Goal: Task Accomplishment & Management: Use online tool/utility

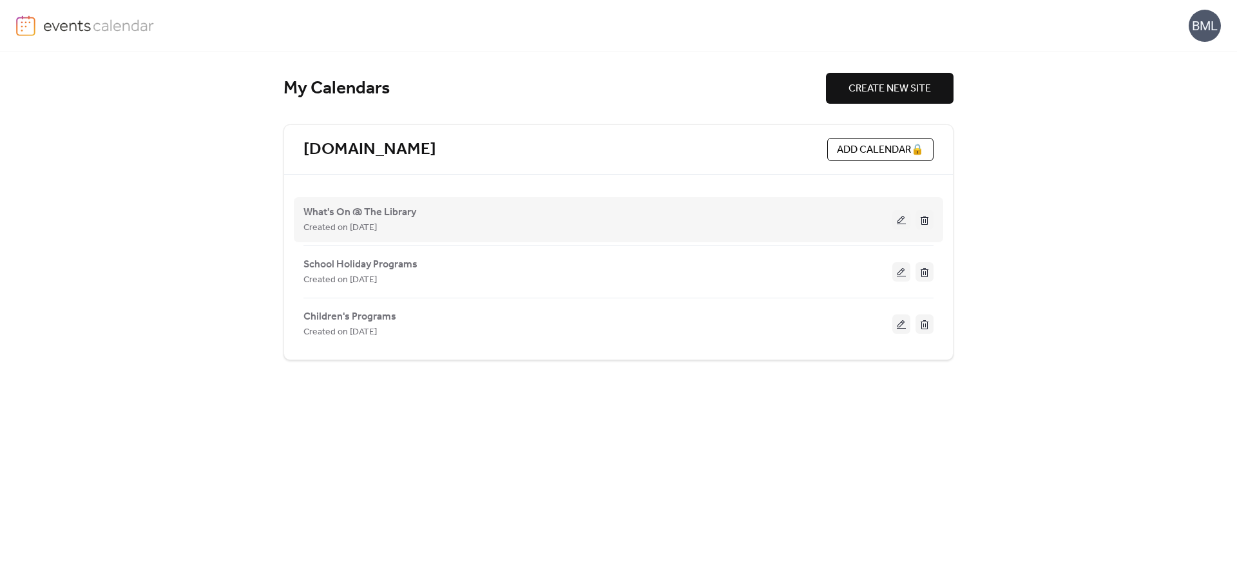
click at [352, 223] on span "Created on [DATE]" at bounding box center [339, 227] width 73 height 15
click at [353, 211] on span "What's On @ The Library" at bounding box center [359, 212] width 113 height 15
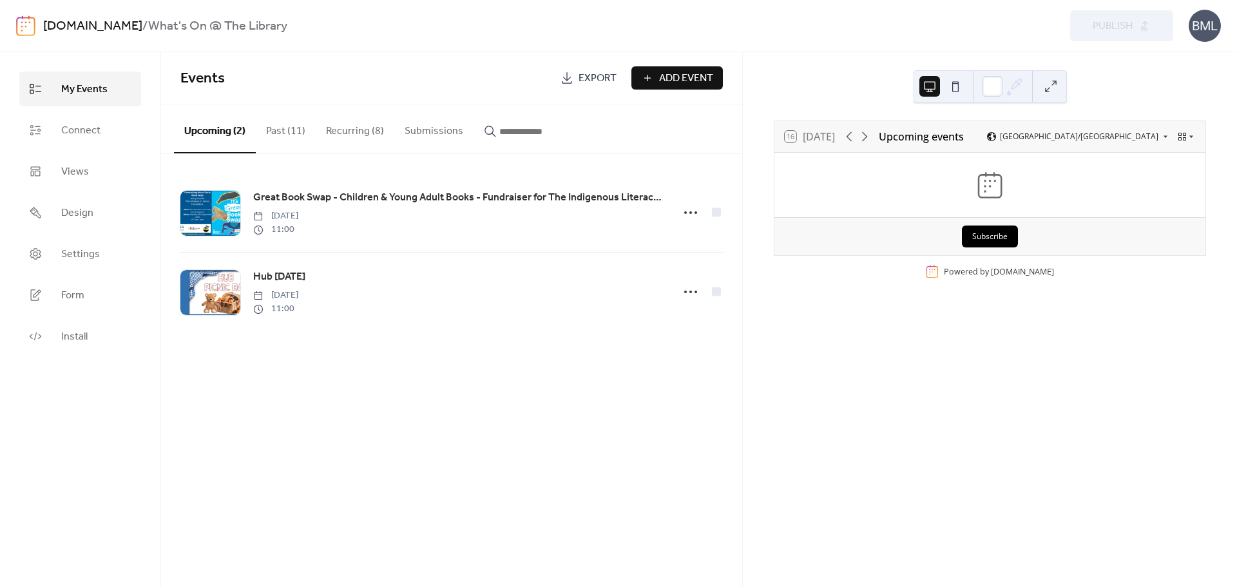
click at [341, 129] on button "Recurring (8)" at bounding box center [355, 128] width 79 height 48
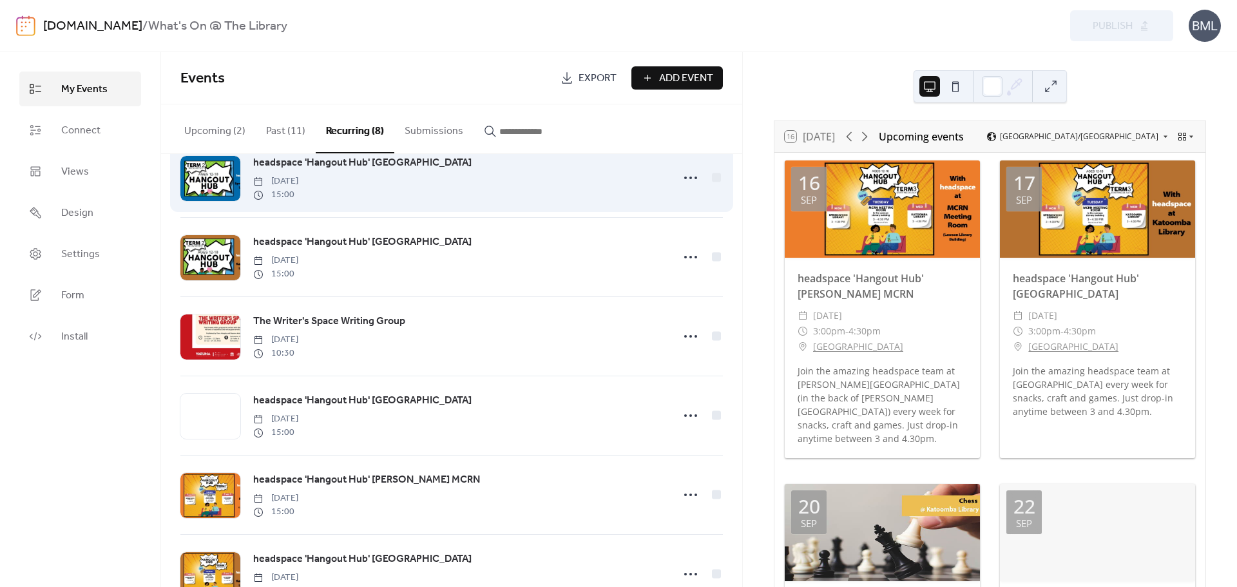
scroll to position [244, 0]
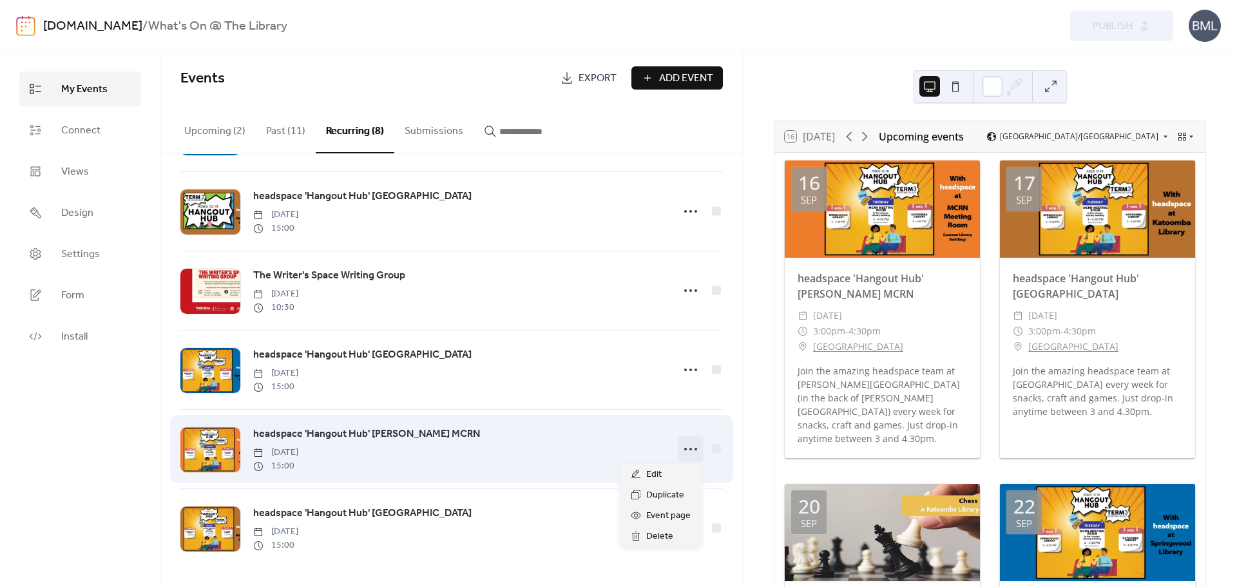
click at [686, 453] on icon at bounding box center [690, 449] width 21 height 21
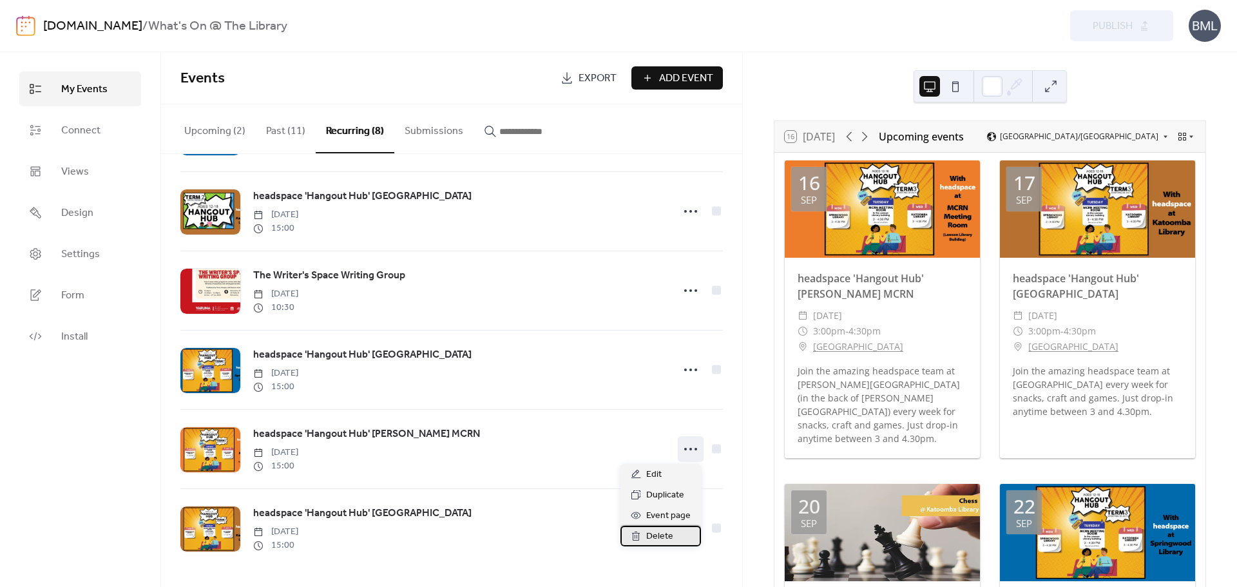
click at [641, 533] on icon at bounding box center [636, 536] width 10 height 10
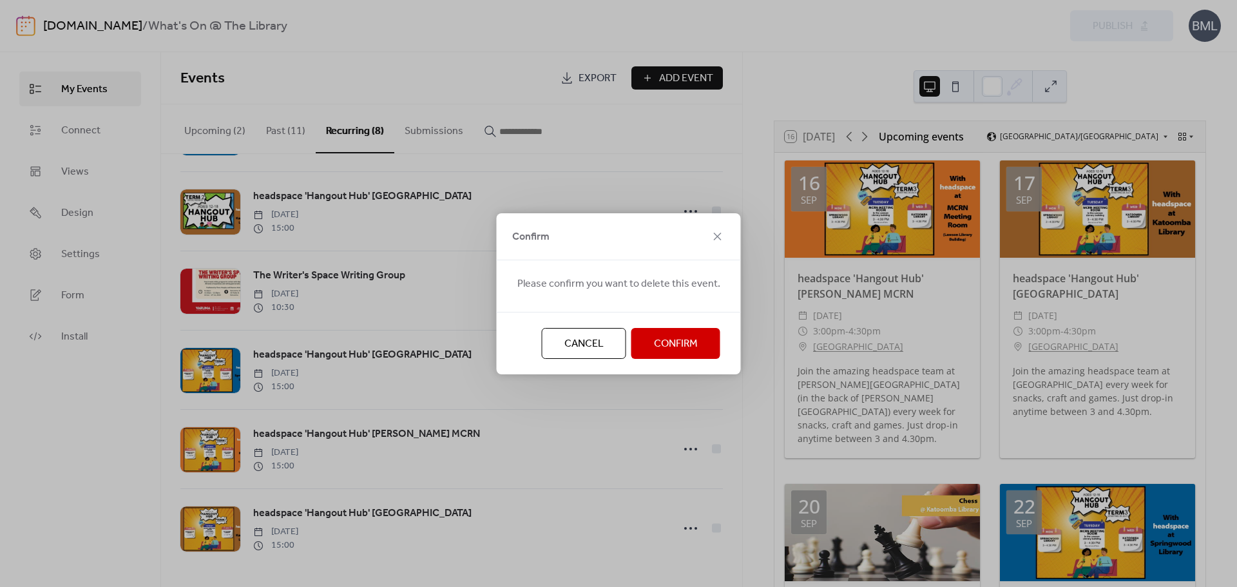
click at [664, 351] on span "Confirm" at bounding box center [676, 343] width 44 height 15
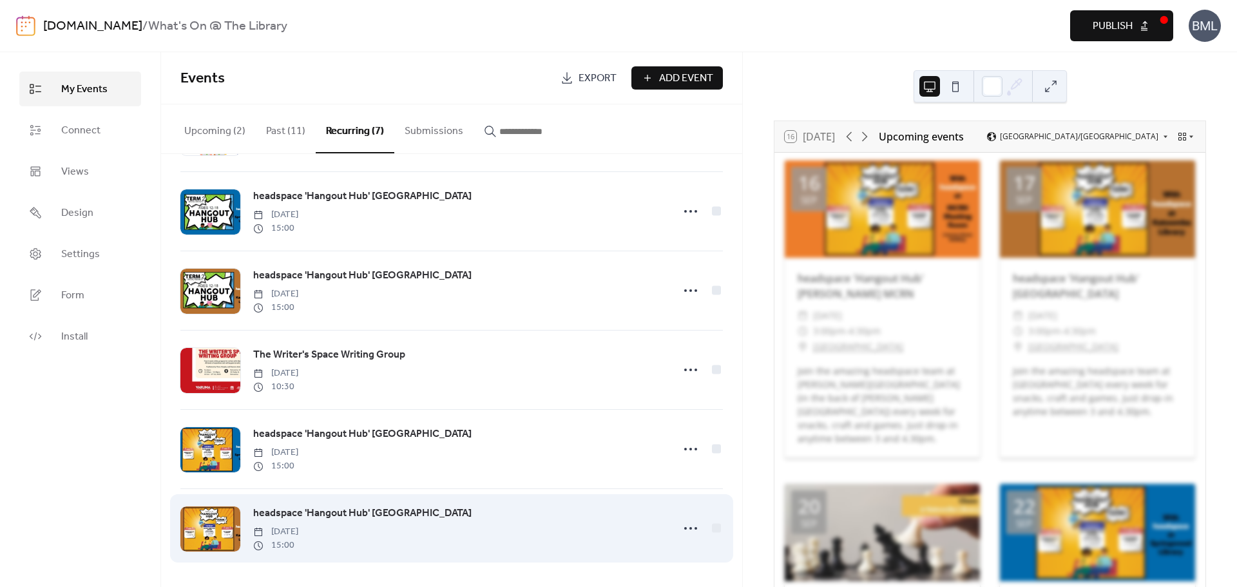
scroll to position [164, 0]
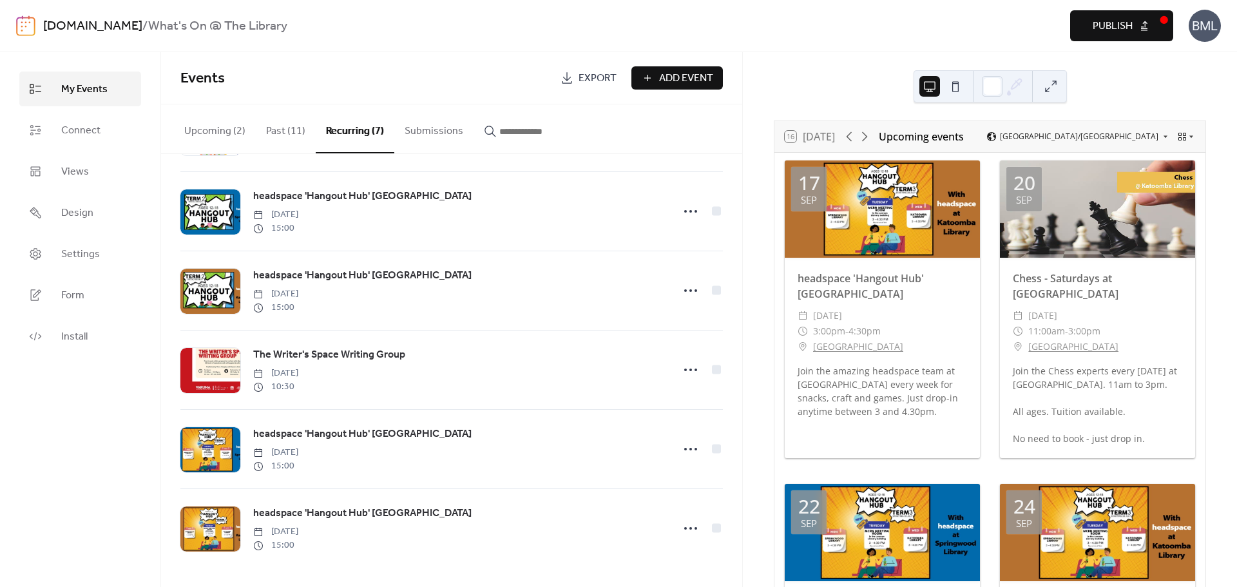
click at [1116, 20] on span "Publish" at bounding box center [1113, 26] width 40 height 15
